Goal: Browse casually: Explore the website without a specific task or goal

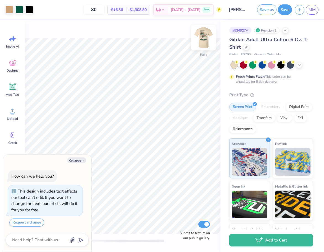
click at [205, 39] on img at bounding box center [204, 38] width 22 height 22
click at [202, 42] on img at bounding box center [204, 38] width 22 height 22
click at [202, 42] on img at bounding box center [203, 37] width 11 height 11
click at [81, 159] on icon "button" at bounding box center [82, 160] width 3 height 3
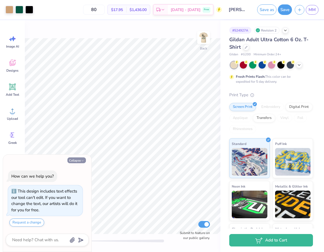
type textarea "x"
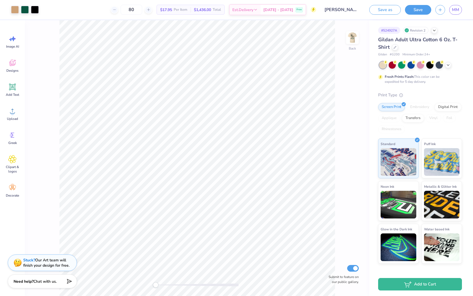
click at [324, 163] on div "Back Submit to feature on our public gallery." at bounding box center [197, 157] width 344 height 275
click at [324, 36] on img at bounding box center [352, 38] width 22 height 22
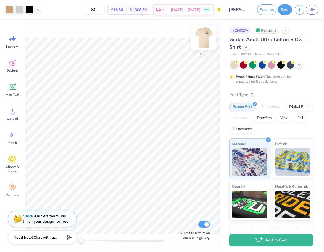
click at [206, 38] on img at bounding box center [204, 38] width 22 height 22
click at [311, 8] on span "MM" at bounding box center [312, 10] width 7 height 6
